Goal: Task Accomplishment & Management: Manage account settings

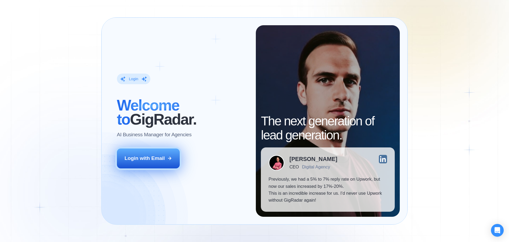
click at [154, 158] on div "Login with Email" at bounding box center [145, 158] width 40 height 7
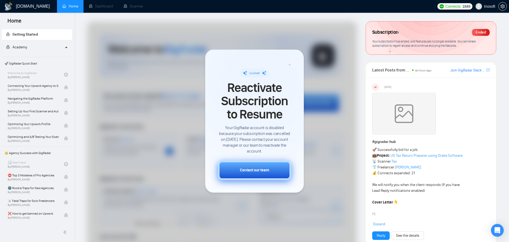
click at [260, 170] on div "Contact our team" at bounding box center [254, 170] width 29 height 6
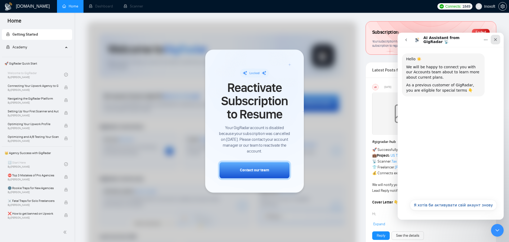
click at [496, 40] on icon "Закрити" at bounding box center [496, 39] width 4 height 4
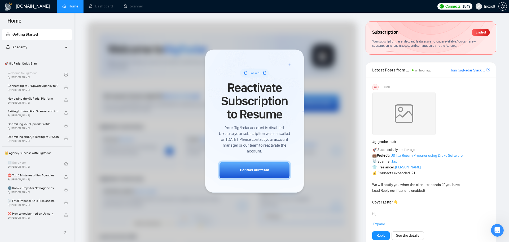
drag, startPoint x: 226, startPoint y: 126, endPoint x: 286, endPoint y: 152, distance: 66.3
click at [286, 152] on span "Your GigRadar account is disabled because your subscription was cancelled on Ju…" at bounding box center [254, 139] width 73 height 29
copy span "Your GigRadar account is disabled because your subscription was cancelled on Ju…"
drag, startPoint x: 340, startPoint y: 49, endPoint x: 337, endPoint y: 51, distance: 3.6
click at [339, 50] on div at bounding box center [222, 156] width 270 height 271
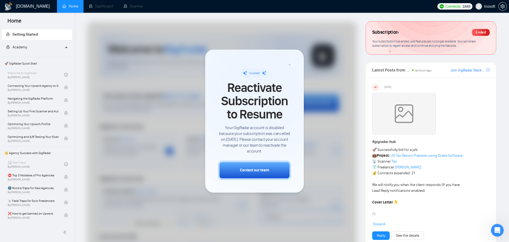
drag, startPoint x: 317, startPoint y: 119, endPoint x: 322, endPoint y: 125, distance: 7.3
click at [317, 120] on div at bounding box center [222, 156] width 270 height 271
drag, startPoint x: 328, startPoint y: 140, endPoint x: 328, endPoint y: 143, distance: 2.9
click at [328, 141] on div at bounding box center [222, 156] width 270 height 271
click at [328, 144] on div at bounding box center [222, 156] width 270 height 271
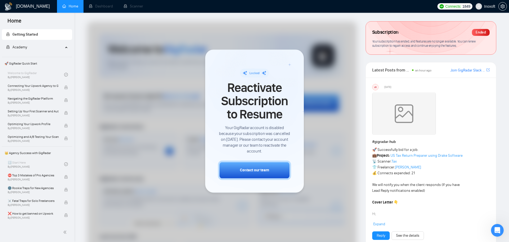
click at [483, 31] on div "Ended" at bounding box center [481, 32] width 18 height 7
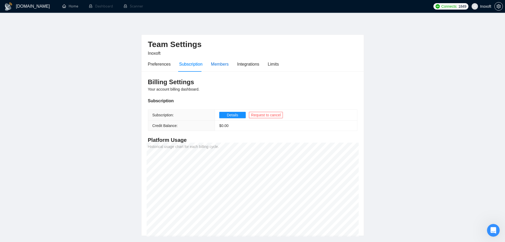
click at [221, 66] on div "Members" at bounding box center [220, 64] width 18 height 7
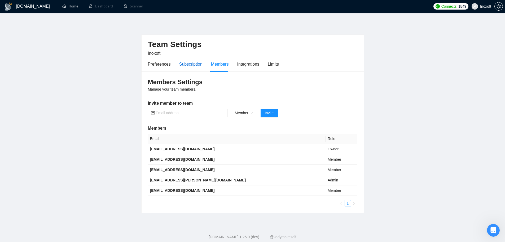
click at [194, 64] on div "Subscription" at bounding box center [190, 64] width 23 height 7
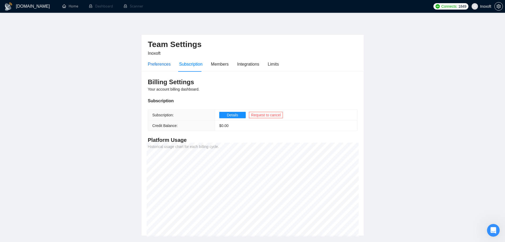
click at [157, 66] on div "Preferences" at bounding box center [159, 64] width 23 height 7
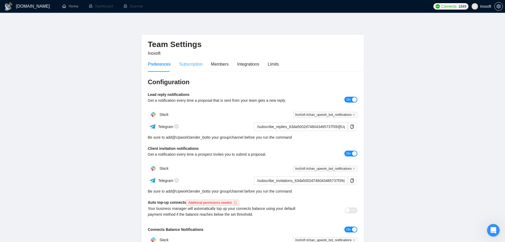
click at [194, 68] on div "Subscription" at bounding box center [190, 63] width 23 height 15
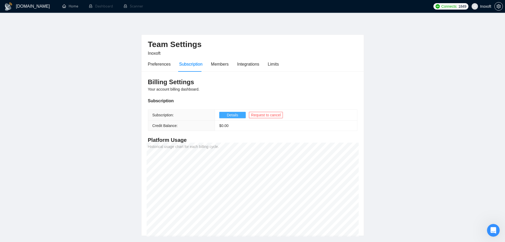
click at [230, 114] on span "Details" at bounding box center [232, 115] width 11 height 6
click at [275, 64] on div "Limits" at bounding box center [273, 64] width 11 height 7
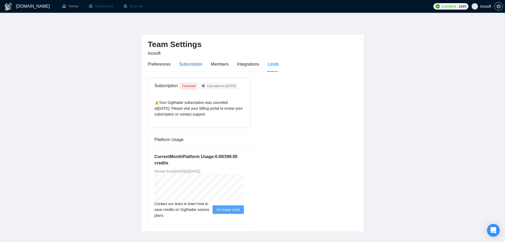
click at [188, 67] on div "Subscription" at bounding box center [190, 64] width 23 height 7
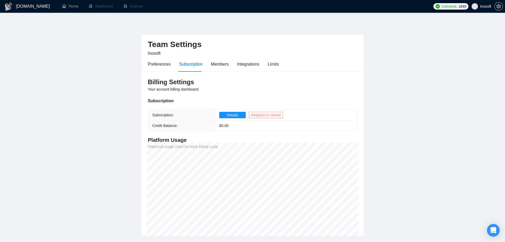
drag, startPoint x: 268, startPoint y: 115, endPoint x: 263, endPoint y: 114, distance: 5.0
click at [263, 114] on span "Request to cancel" at bounding box center [266, 115] width 30 height 6
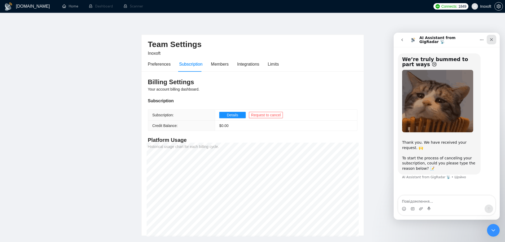
click at [492, 37] on icon "Закрити" at bounding box center [492, 39] width 4 height 4
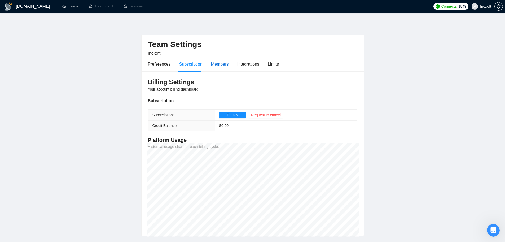
click at [221, 65] on div "Members" at bounding box center [220, 64] width 18 height 7
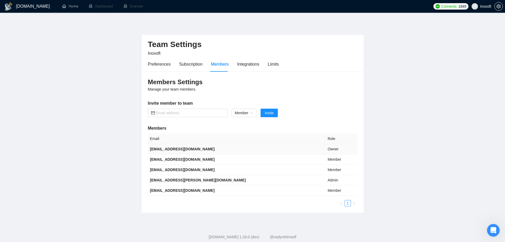
click at [347, 149] on td "Owner" at bounding box center [342, 149] width 32 height 10
click at [308, 160] on td "nazar.maksymiv@inoxoft.com" at bounding box center [237, 159] width 178 height 10
click at [165, 180] on b "sviatoslav.hirchak@inoxoft.com" at bounding box center [198, 180] width 96 height 4
drag, startPoint x: 149, startPoint y: 179, endPoint x: 203, endPoint y: 179, distance: 54.9
click at [203, 179] on td "sviatoslav.hirchak@inoxoft.com" at bounding box center [237, 180] width 178 height 10
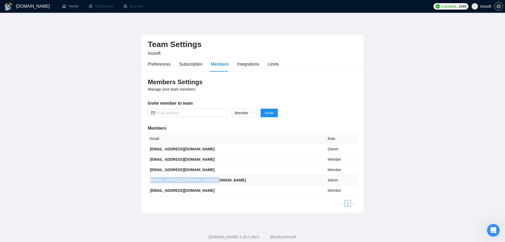
copy b "sviatoslav.hirchak@inoxoft.com"
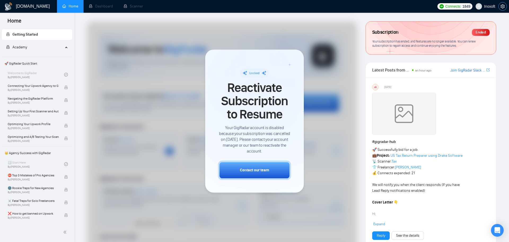
click at [503, 5] on icon "setting" at bounding box center [503, 6] width 4 height 4
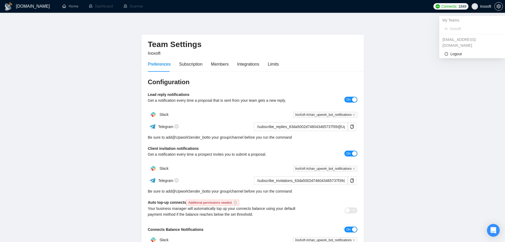
click at [486, 6] on span "Inoxoft" at bounding box center [485, 6] width 11 height 0
click at [483, 6] on span "Inoxoft" at bounding box center [485, 6] width 11 height 0
click at [459, 51] on span "Logout" at bounding box center [472, 54] width 55 height 6
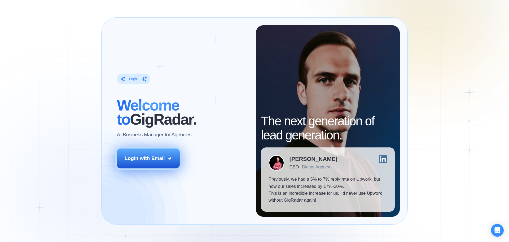
click at [141, 159] on div "Login with Email" at bounding box center [145, 158] width 40 height 7
